Goal: Task Accomplishment & Management: Contribute content

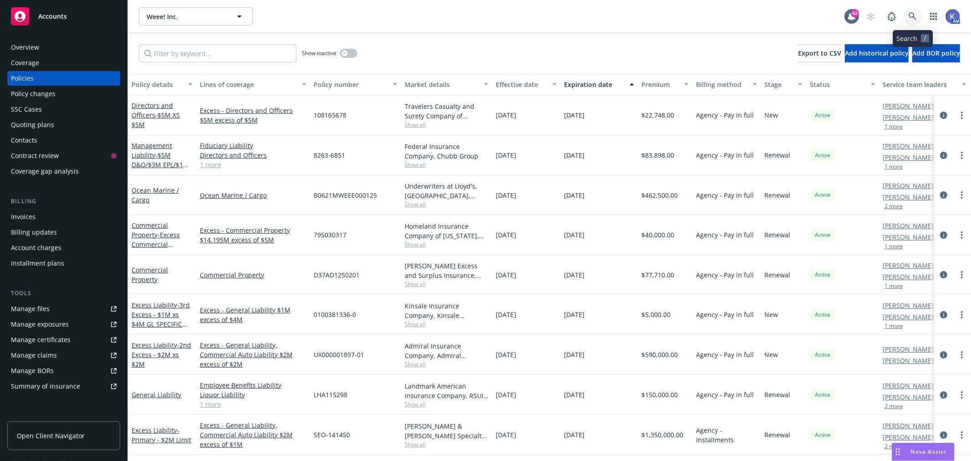
click at [916, 12] on icon at bounding box center [913, 16] width 8 height 8
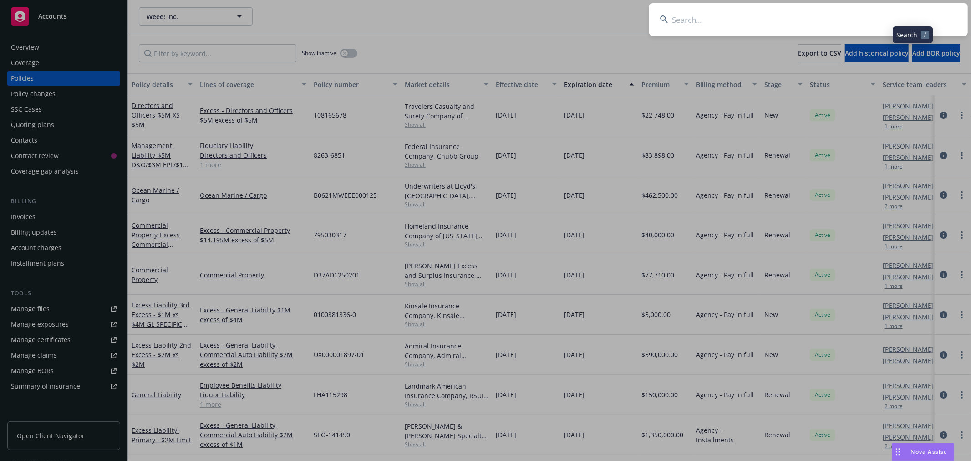
click at [884, 21] on input at bounding box center [808, 19] width 319 height 33
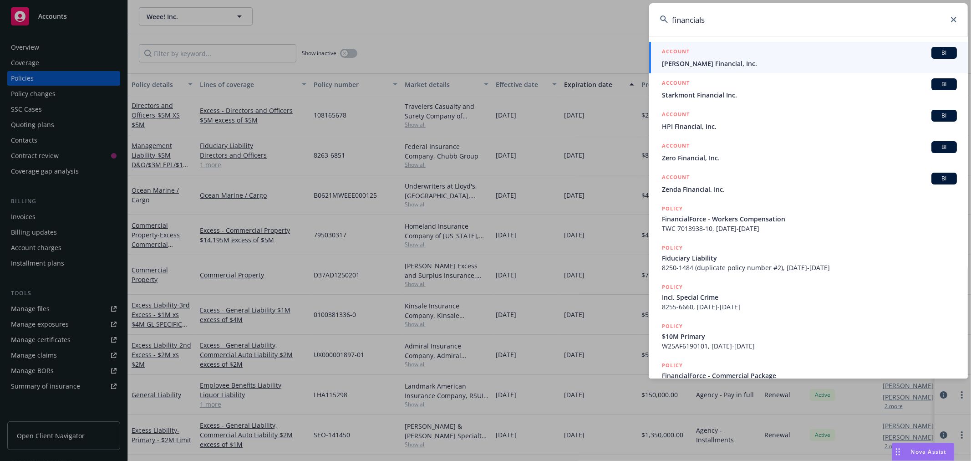
drag, startPoint x: 697, startPoint y: 21, endPoint x: 657, endPoint y: 21, distance: 40.1
click at [657, 21] on input "financials" at bounding box center [808, 19] width 319 height 33
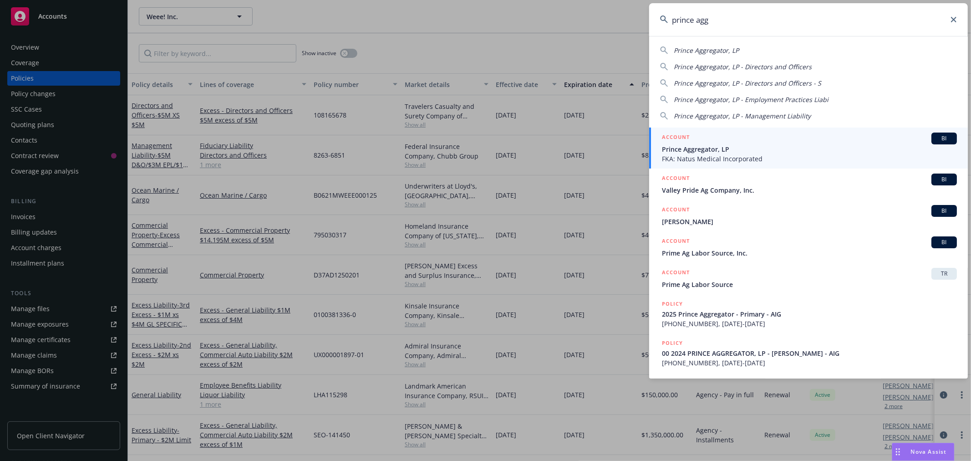
type input "prince agg"
click at [694, 155] on span "FKA: Natus Medical Incorporated" at bounding box center [809, 159] width 295 height 10
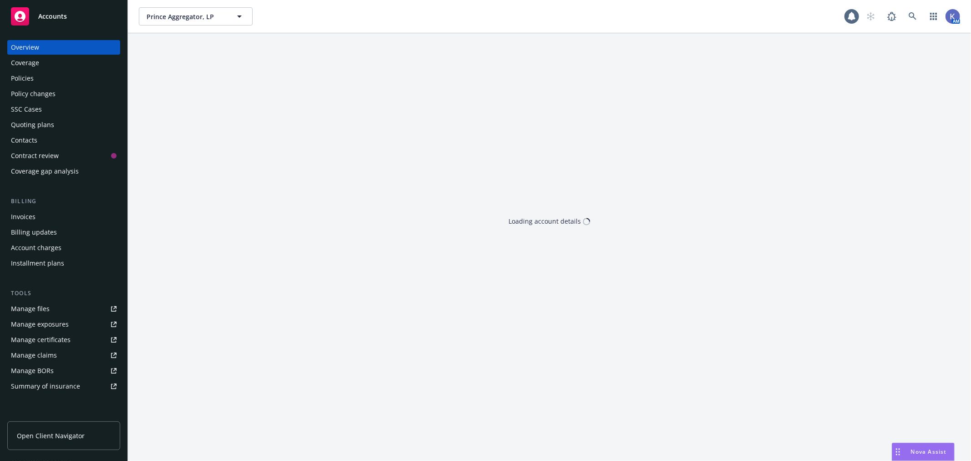
click at [37, 83] on div "Policies" at bounding box center [64, 78] width 106 height 15
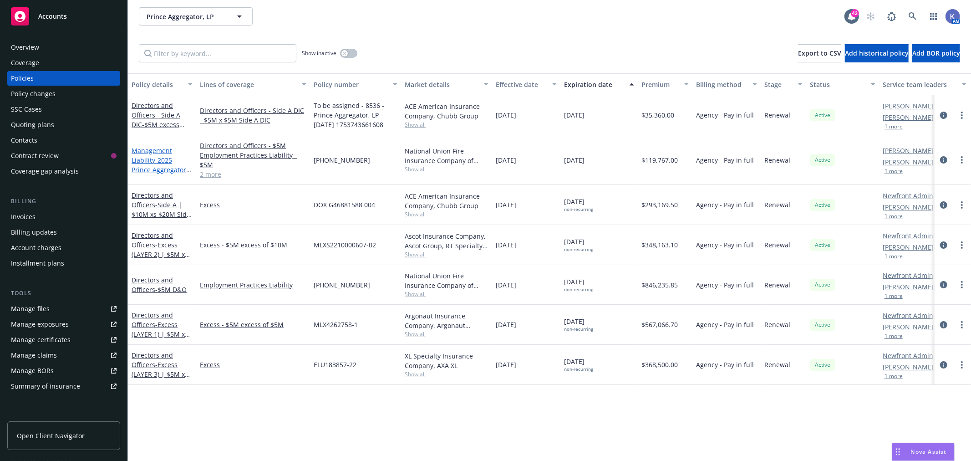
click at [151, 158] on link "Management Liability - 2025 Prince Aggregator - Primary - AIG" at bounding box center [161, 164] width 59 height 37
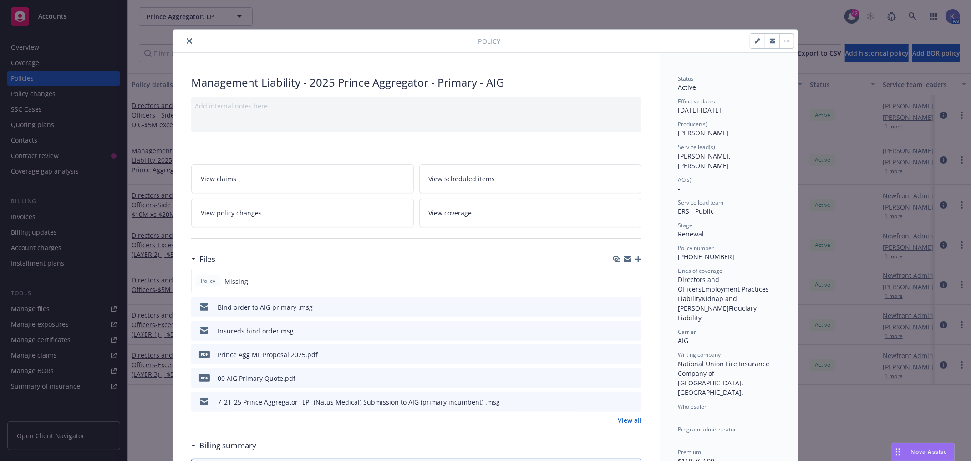
click at [635, 257] on icon "button" at bounding box center [638, 259] width 6 height 6
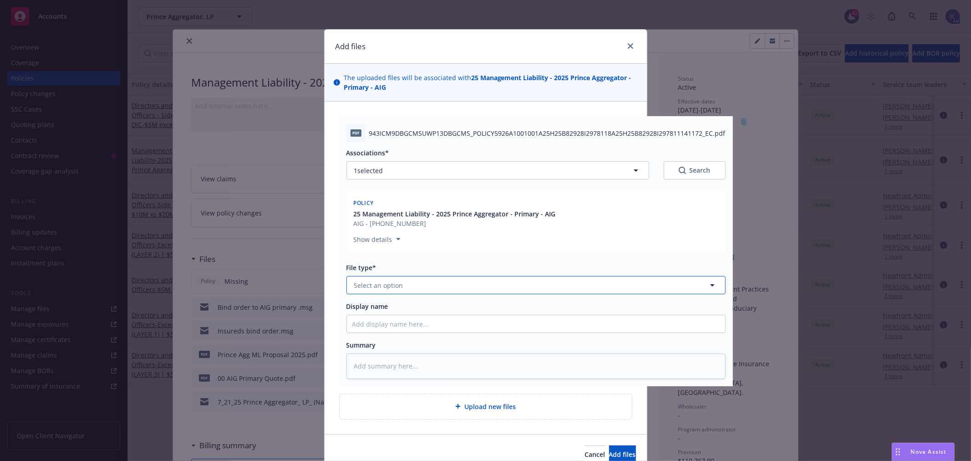
click at [397, 286] on span "Select an option" at bounding box center [378, 285] width 49 height 10
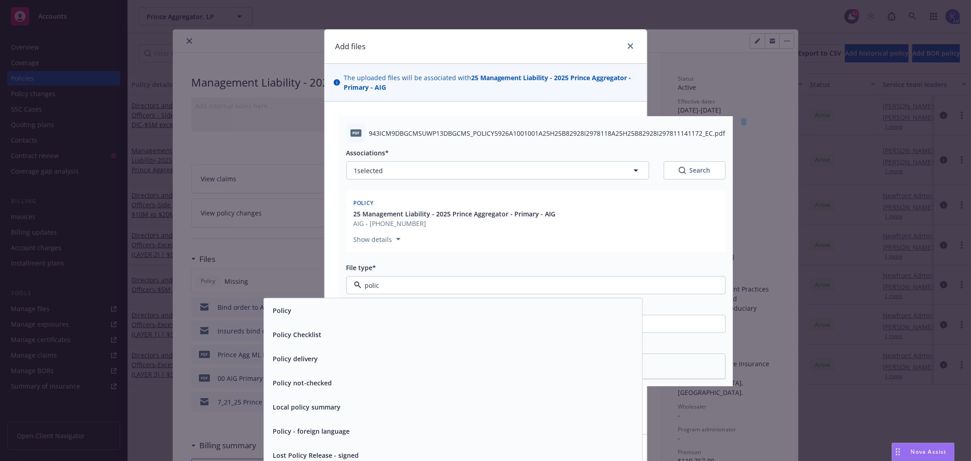
type input "policy"
click at [314, 310] on div "Policy" at bounding box center [452, 310] width 367 height 13
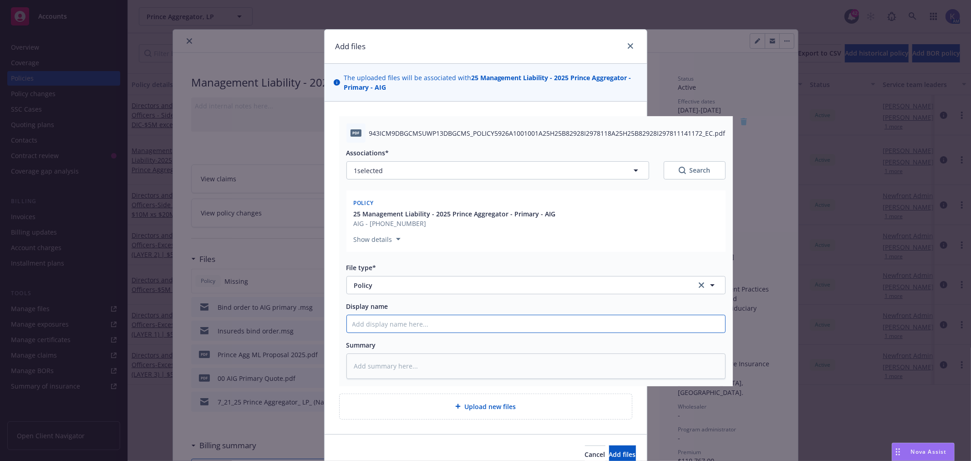
click at [407, 324] on input "Display name" at bounding box center [536, 323] width 378 height 17
type textarea "x"
type input "0"
type textarea "x"
type input "00"
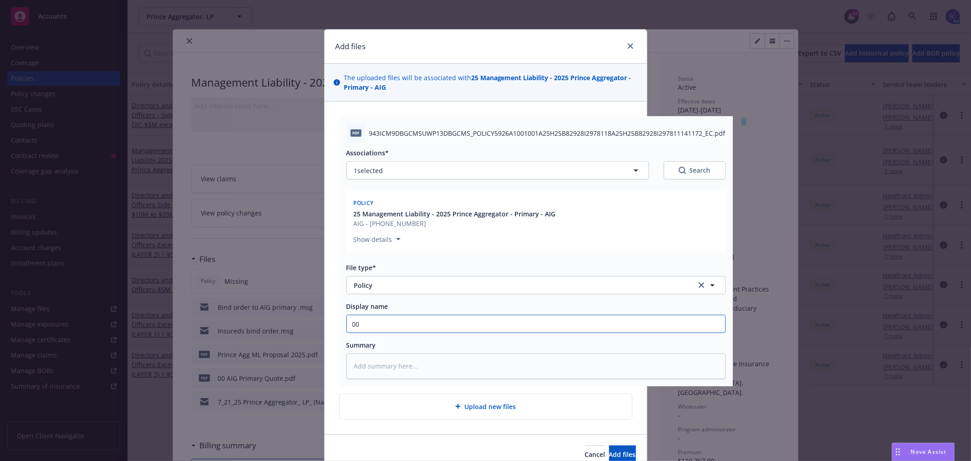
type textarea "x"
type input "00"
type textarea "x"
type input "00 2"
type textarea "x"
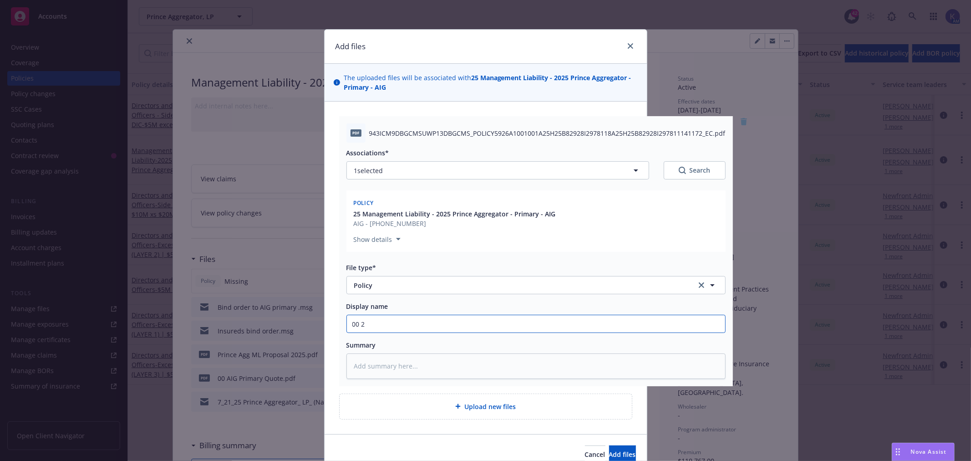
type input "00 20"
type textarea "x"
type input "00 202"
type textarea "x"
type input "00 2025"
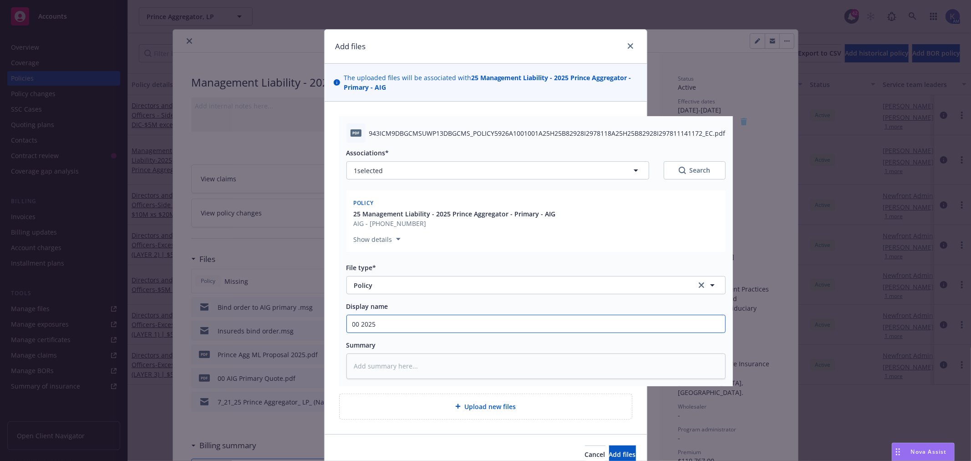
type textarea "x"
type input "00 2025"
type textarea "x"
type input "00 2025 P"
type textarea "x"
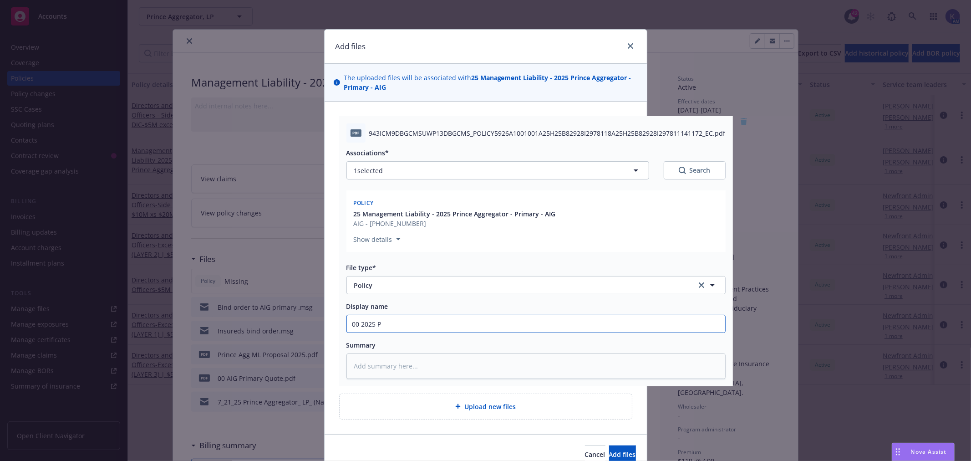
type input "00 2025 Pr"
type textarea "x"
type input "00 2025 Pri"
type textarea "x"
type input "00 2025 Prin"
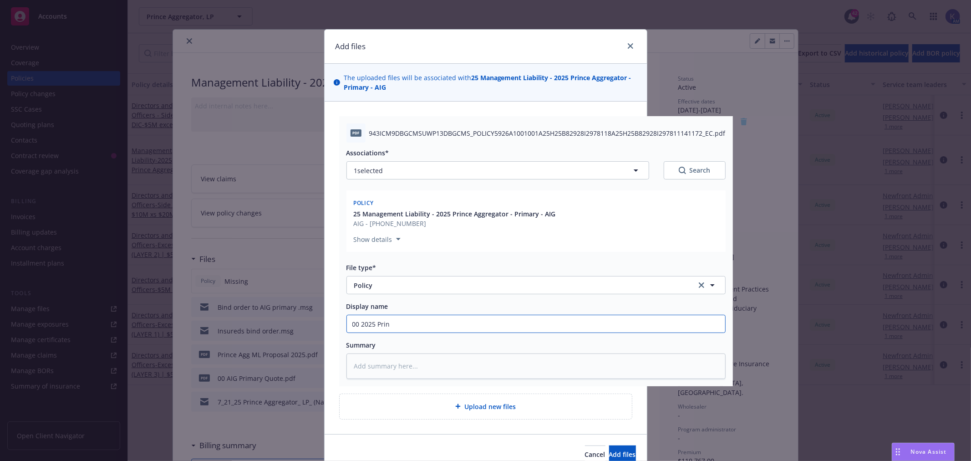
type textarea "x"
type input "00 2025 Princ"
type textarea "x"
type input "00 2025 Prince"
type textarea "x"
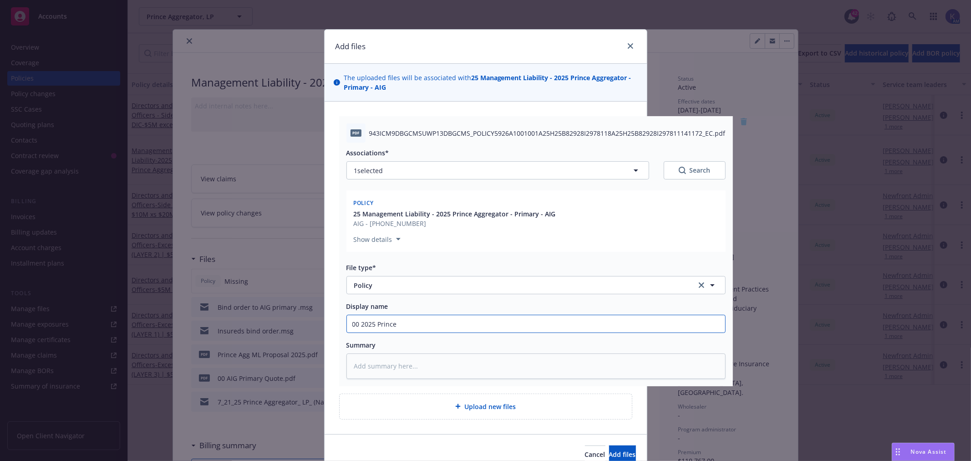
type input "00 2025 Prince A"
type textarea "x"
type input "00 2025 Prince Ag"
type textarea "x"
type input "00 2025 Prince Agg"
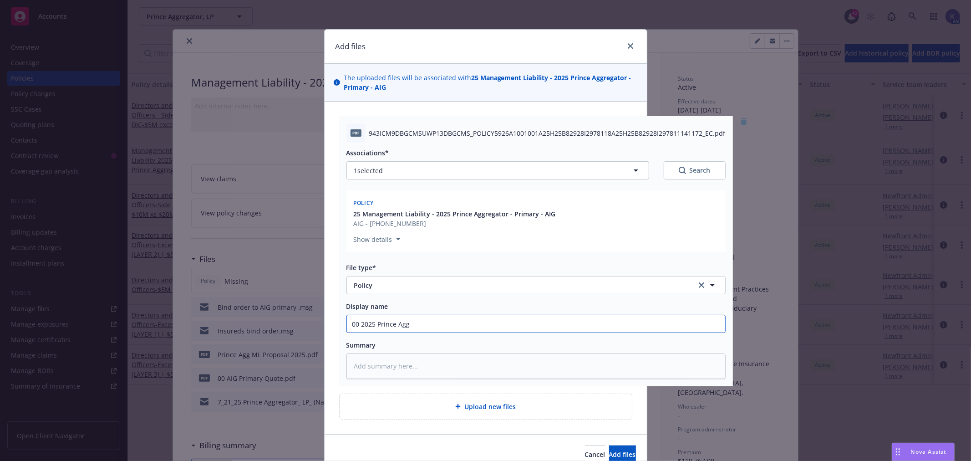
type textarea "x"
type input "00 2025 Prince Agg"
type textarea "x"
type input "00 2025 Prince Agg -"
type textarea "x"
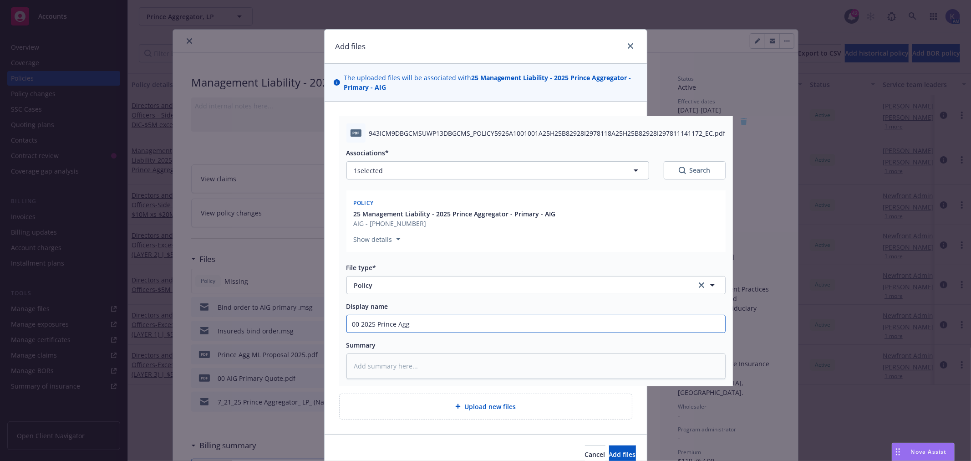
type input "00 2025 Prince Agg -"
type textarea "x"
type input "00 2025 Prince Agg - M"
type textarea "x"
type input "00 2025 Prince Agg - ML"
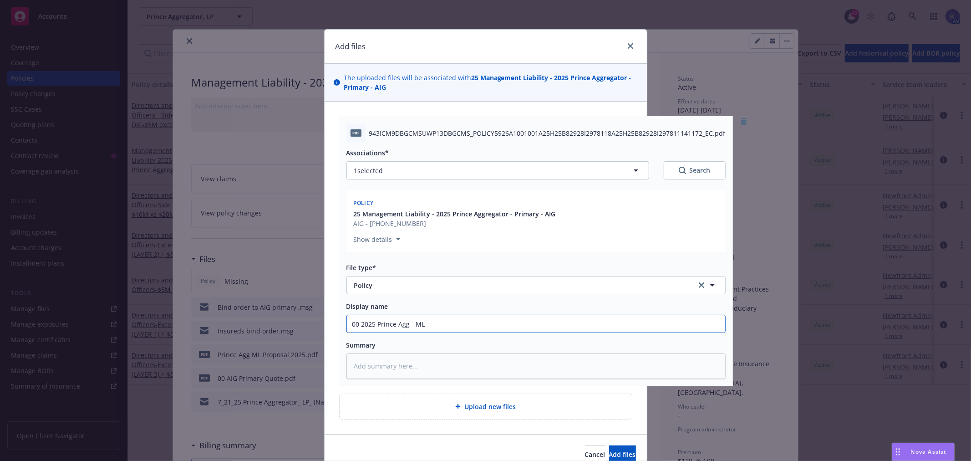
type textarea "x"
type input "00 2025 Prince Agg - ML"
type textarea "x"
type input "00 2025 Prince Agg - ML P"
type textarea "x"
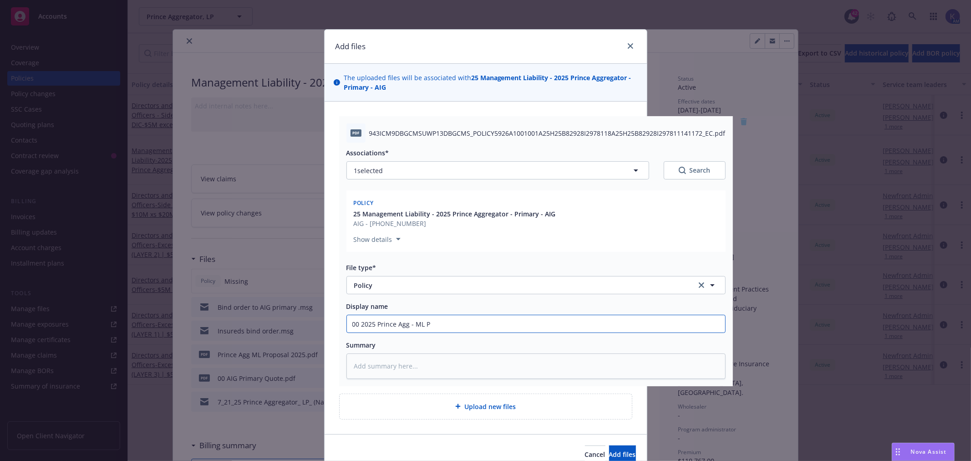
type input "00 2025 Prince Agg - ML Po"
type textarea "x"
type input "00 2025 Prince Agg - ML Pol"
type textarea "x"
type input "00 2025 Prince Agg - [PERSON_NAME]"
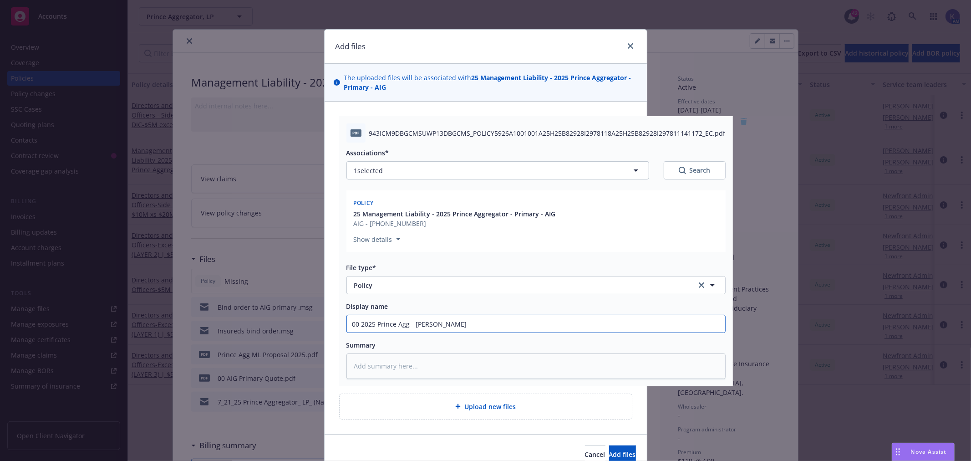
type textarea "x"
type input "00 2025 Prince Agg - [PERSON_NAME]"
type textarea "x"
type input "00 2025 Prince Agg - ML Policy"
type textarea "x"
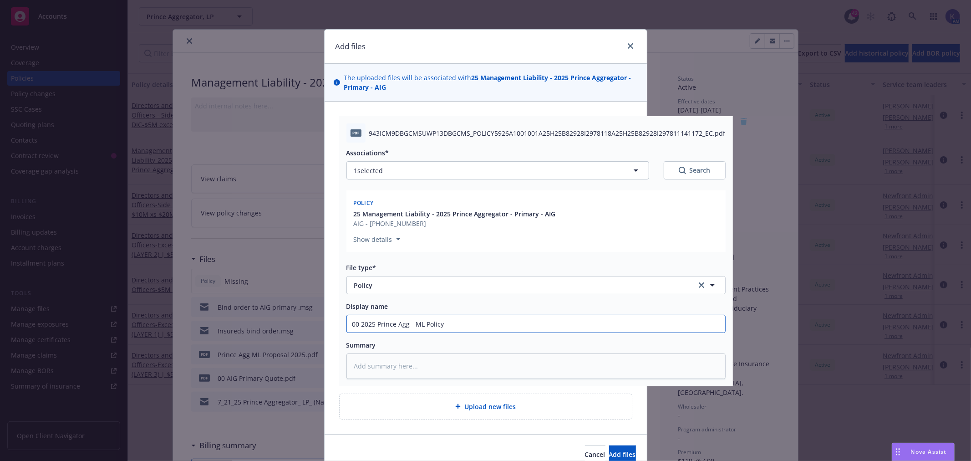
type input "00 2025 Prince Agg - ML Policy"
type textarea "x"
type input "00 2025 Prince Agg - ML Policy -"
type textarea "x"
type input "00 2025 Prince Agg - ML Policy -"
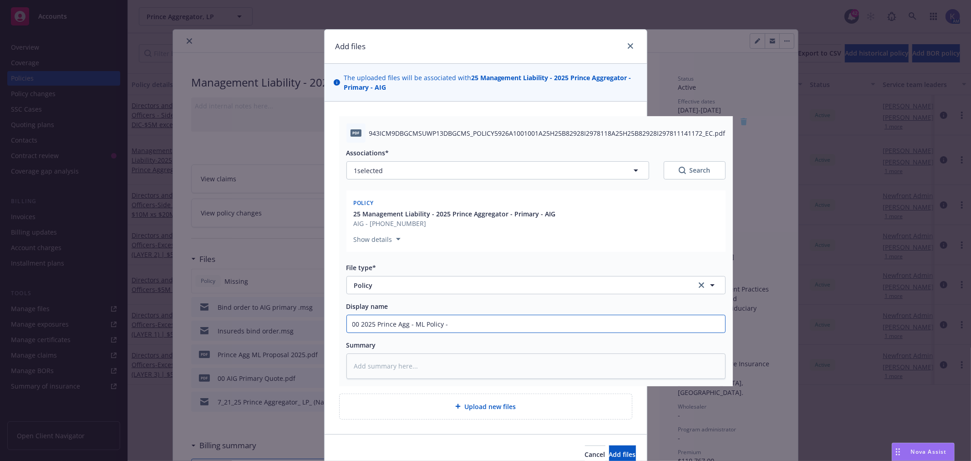
type textarea "x"
type input "00 2025 Prince Agg - ML Policy - C"
type textarea "x"
type input "00 2025 Prince Agg - ML Policy - Ch"
type textarea "x"
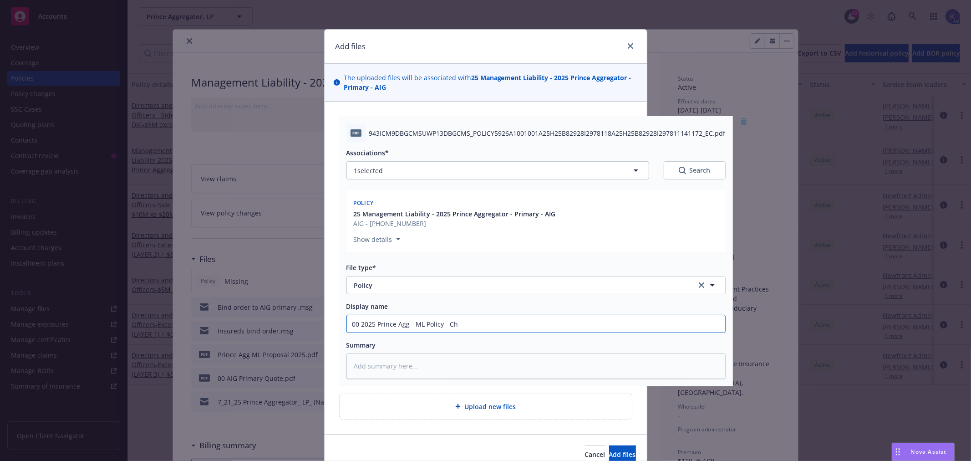
type input "00 2025 Prince Agg - ML Policy - Chu"
type textarea "x"
type input "00 2025 Prince Agg - ML Policy - Chub"
type textarea "x"
type input "00 2025 Prince Agg - ML Policy - Chubb"
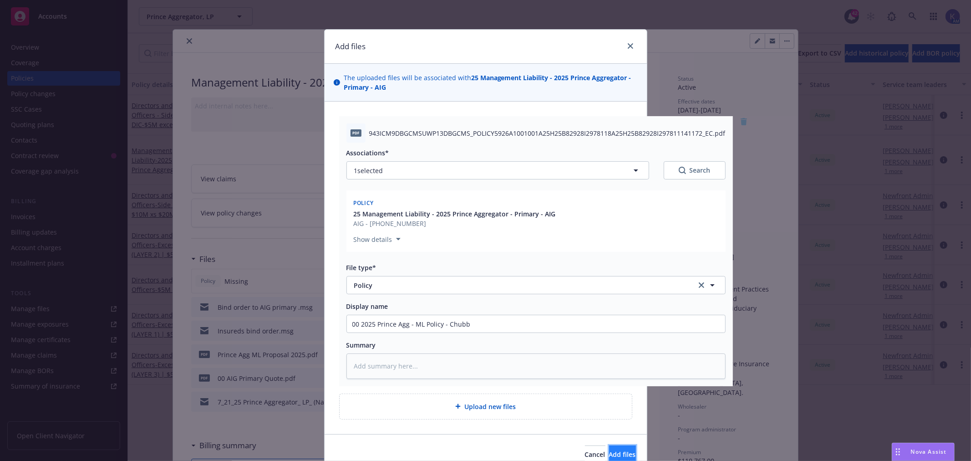
click at [609, 450] on span "Add files" at bounding box center [622, 454] width 27 height 9
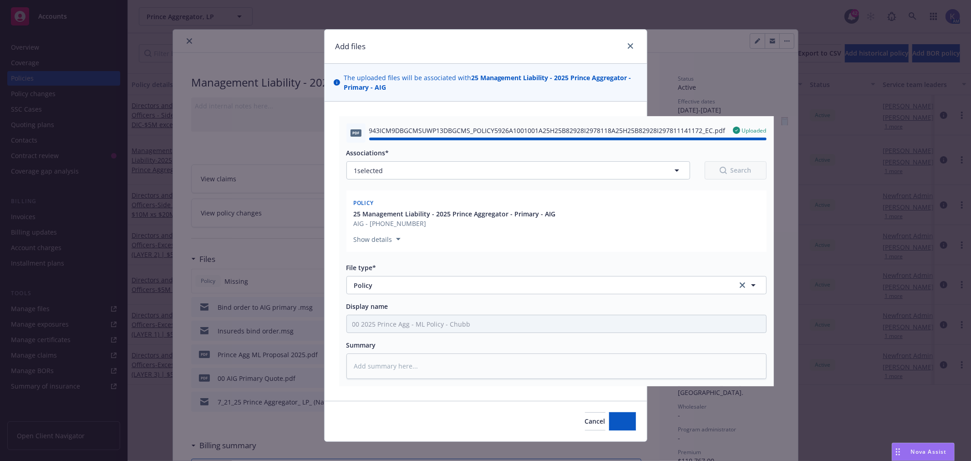
type textarea "x"
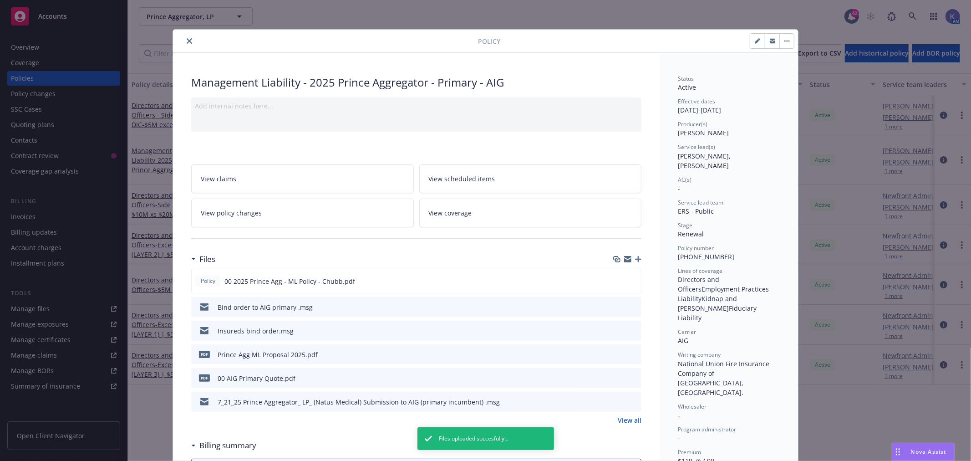
click at [187, 41] on icon "close" at bounding box center [189, 40] width 5 height 5
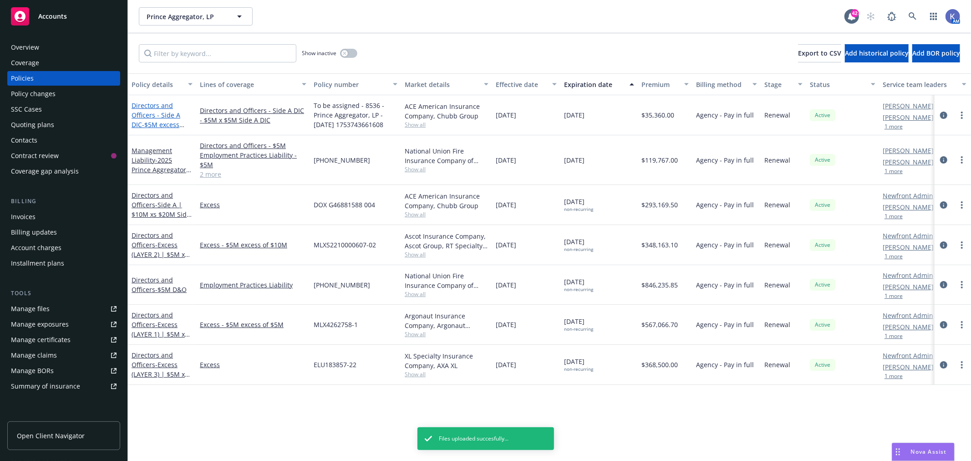
click at [161, 121] on span "- $5M excess $5M Side A DIC" at bounding box center [158, 129] width 53 height 18
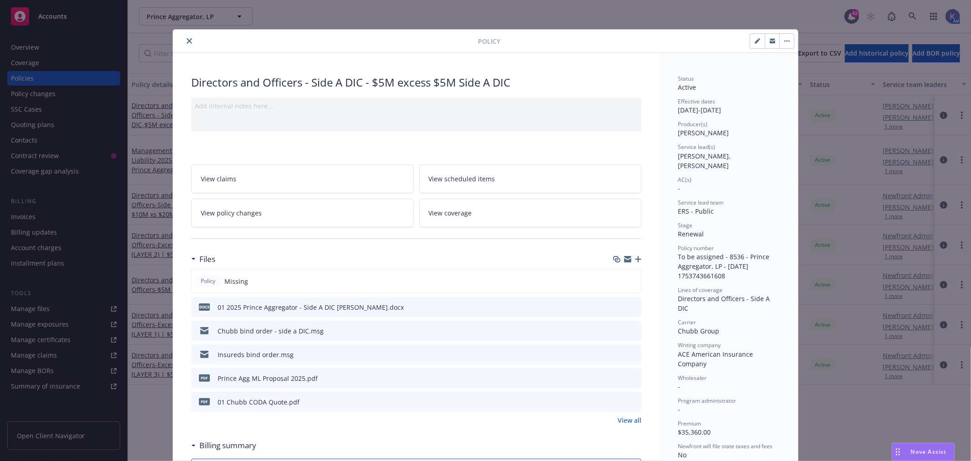
click at [187, 43] on icon "close" at bounding box center [189, 40] width 5 height 5
